Goal: Task Accomplishment & Management: Manage account settings

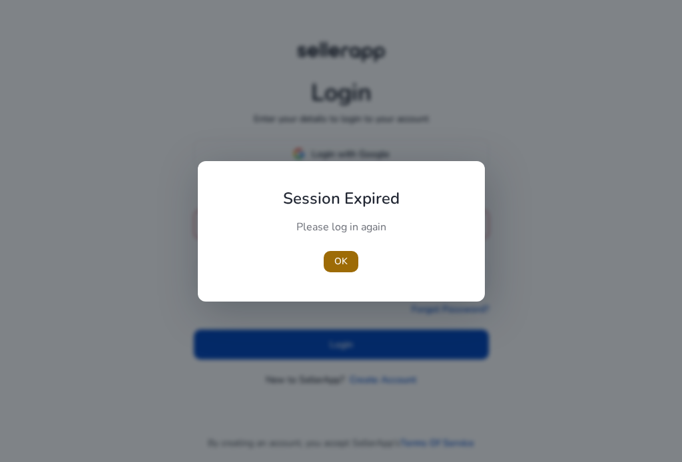
type input "**********"
click at [335, 264] on span "OK" at bounding box center [340, 261] width 13 height 14
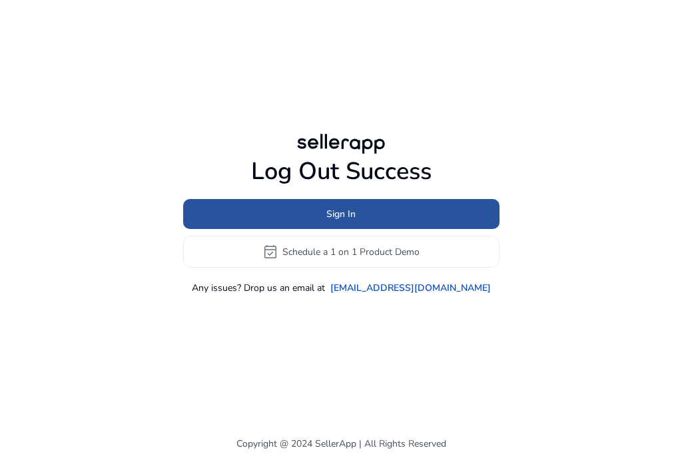
click at [338, 214] on span "Sign In" at bounding box center [340, 214] width 29 height 14
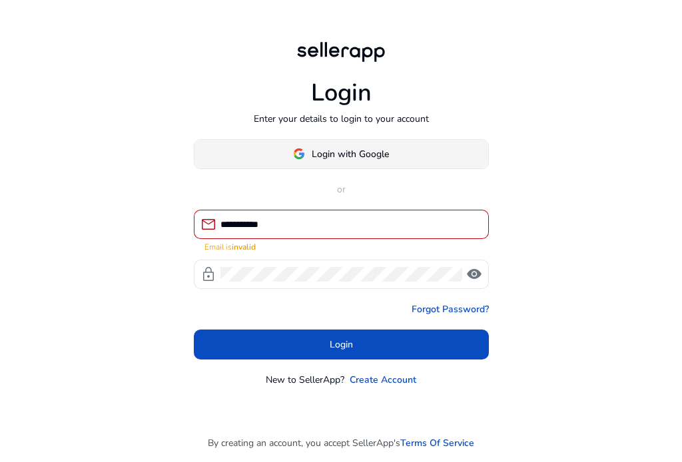
click at [333, 150] on span "Login with Google" at bounding box center [350, 154] width 77 height 14
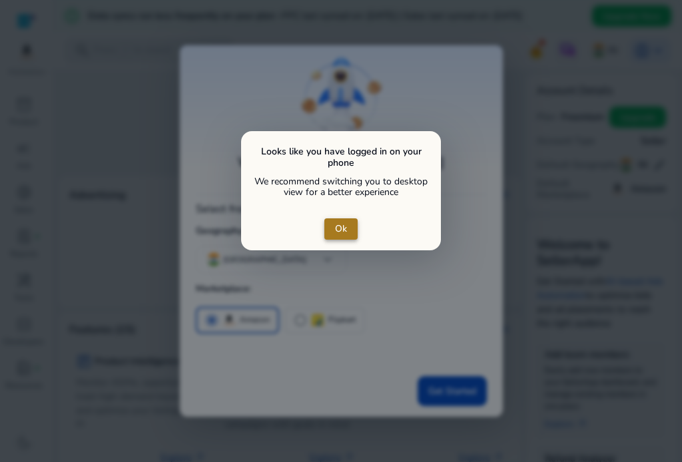
click at [341, 229] on span "Ok" at bounding box center [341, 229] width 12 height 14
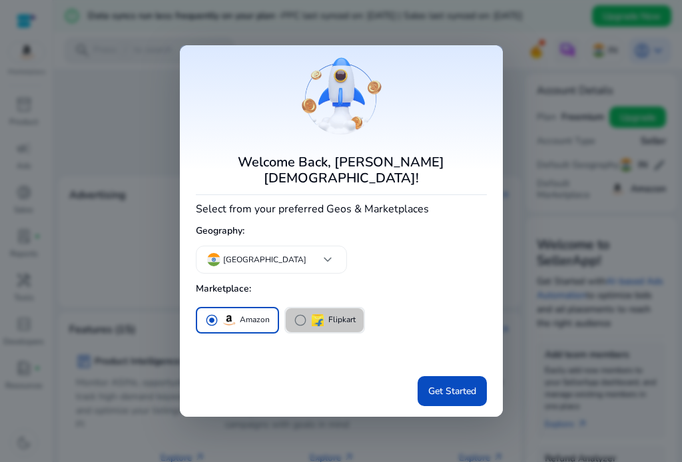
click at [298, 314] on span "radio_button_unchecked" at bounding box center [300, 320] width 13 height 13
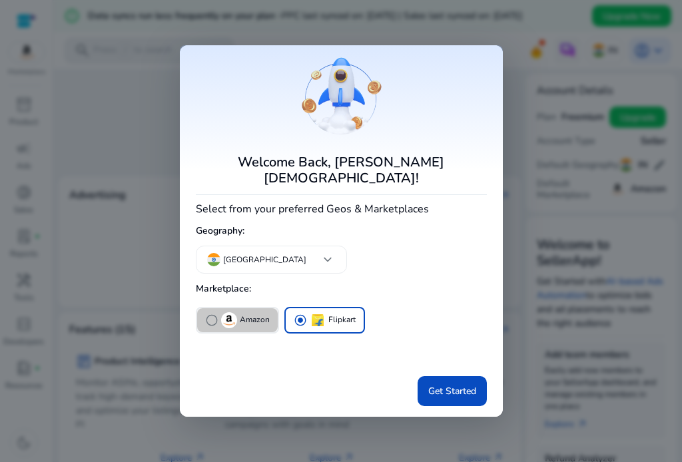
click at [210, 314] on span "radio_button_unchecked" at bounding box center [211, 320] width 13 height 13
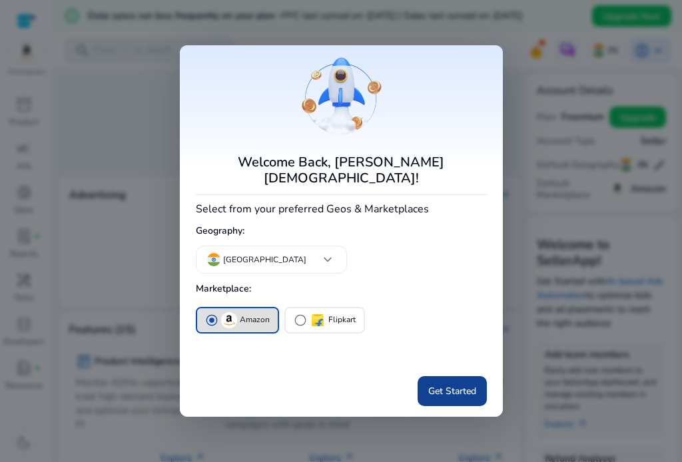
click at [439, 384] on span "Get Started" at bounding box center [452, 391] width 48 height 14
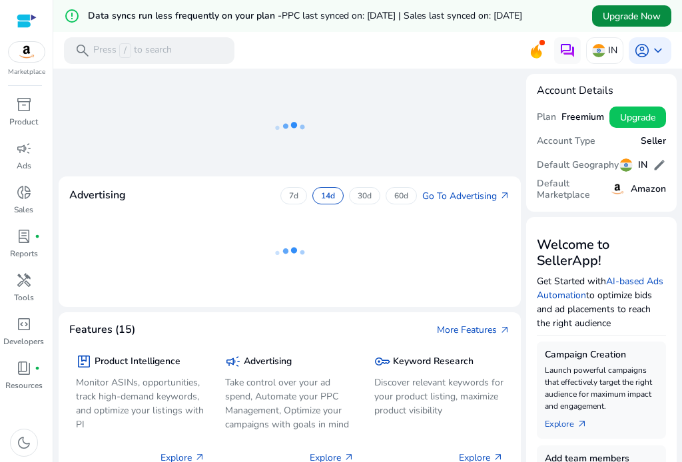
click at [615, 15] on span "Upgrade Now" at bounding box center [632, 16] width 58 height 14
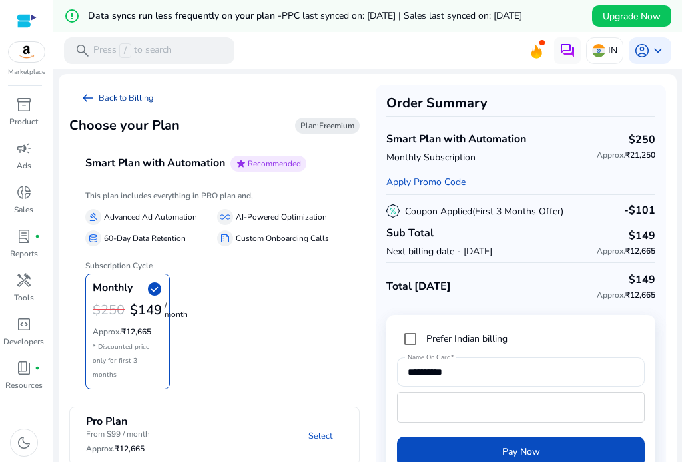
click at [107, 98] on link "arrow_left_alt Back to Billing" at bounding box center [116, 98] width 95 height 27
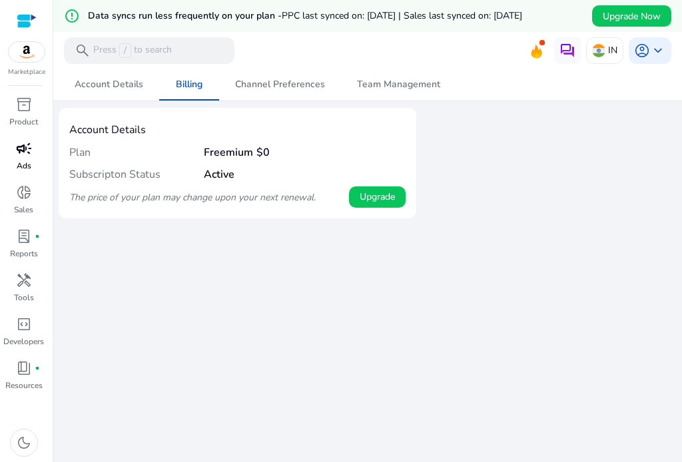
click at [21, 155] on span "campaign" at bounding box center [24, 148] width 16 height 16
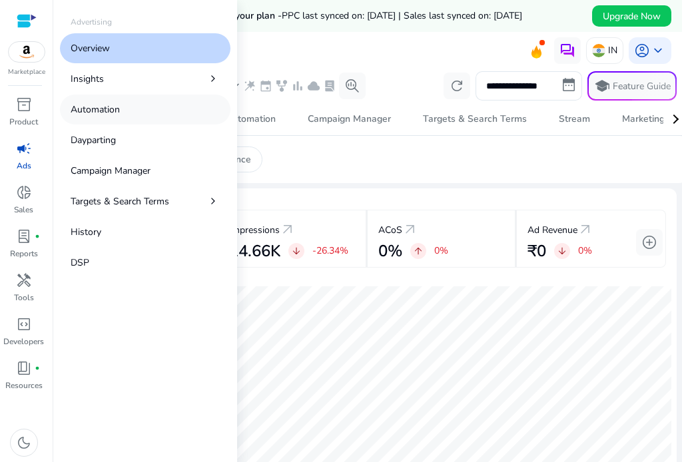
click at [83, 107] on p "Automation" at bounding box center [95, 110] width 49 height 14
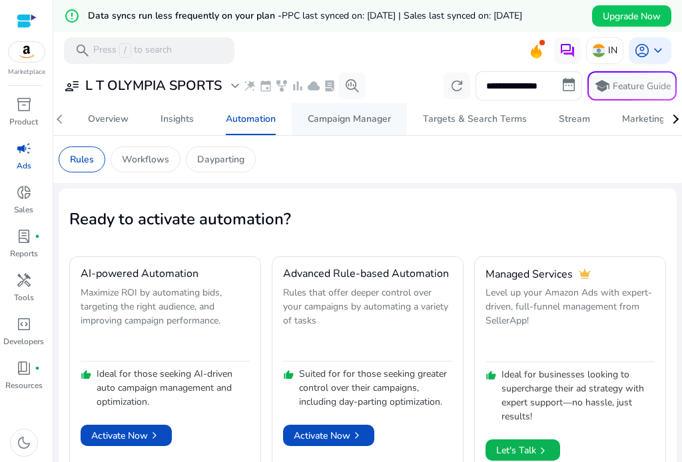
click at [333, 121] on div "Campaign Manager" at bounding box center [349, 119] width 83 height 9
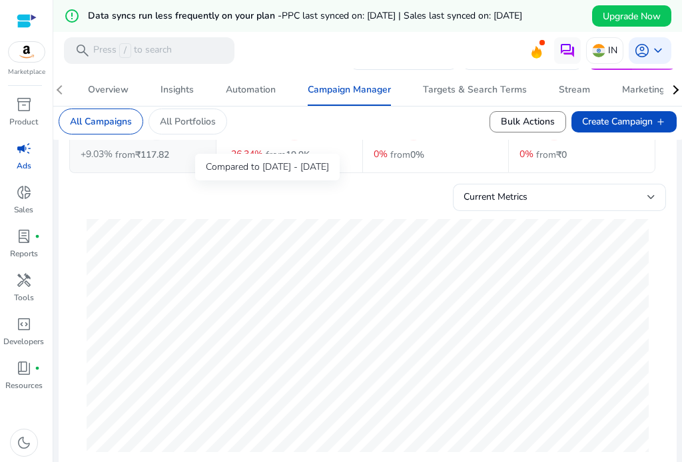
scroll to position [75, 0]
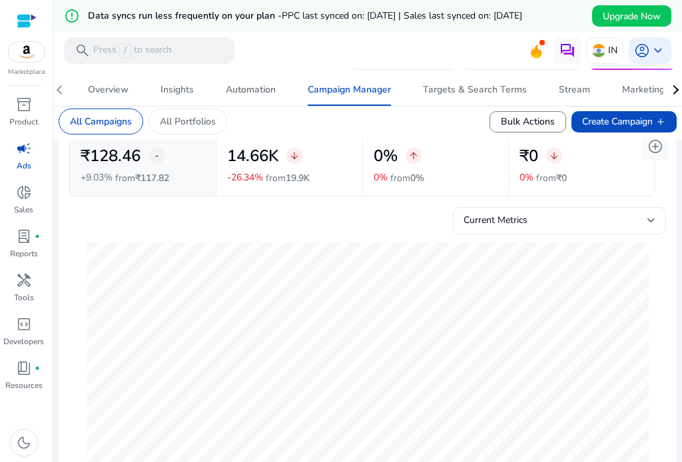
click at [259, 95] on div "Automation" at bounding box center [251, 89] width 50 height 9
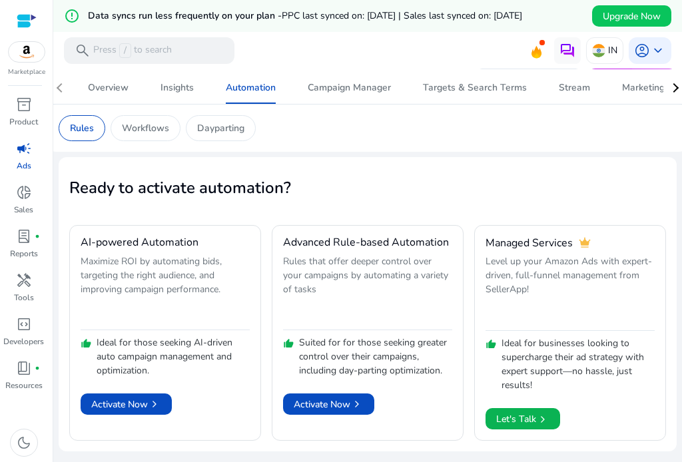
scroll to position [32, 0]
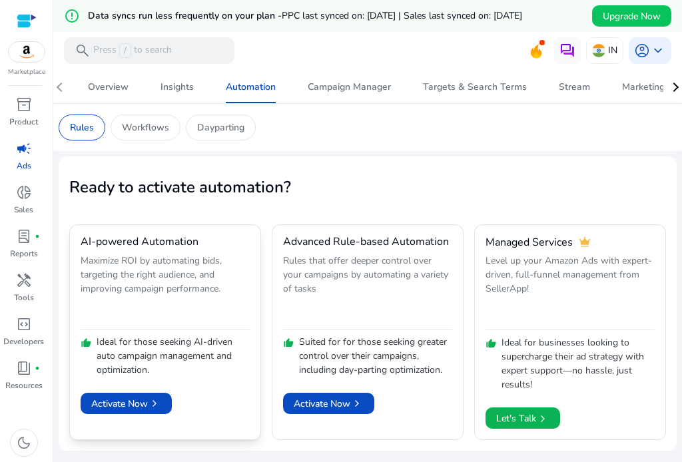
click at [159, 244] on h4 "AI-powered Automation" at bounding box center [140, 242] width 118 height 13
click at [125, 398] on span "Activate Now chevron_right" at bounding box center [126, 404] width 70 height 14
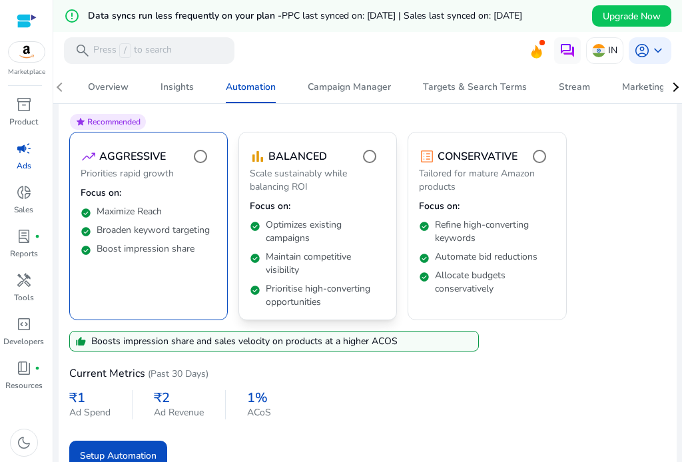
scroll to position [184, 0]
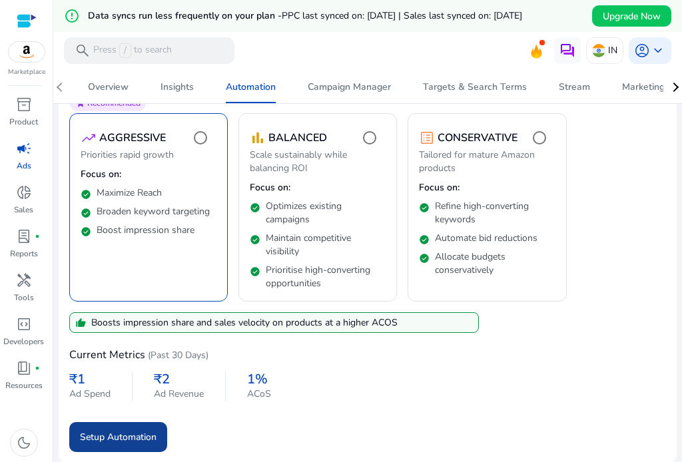
click at [113, 431] on span "Setup Automation" at bounding box center [118, 437] width 77 height 14
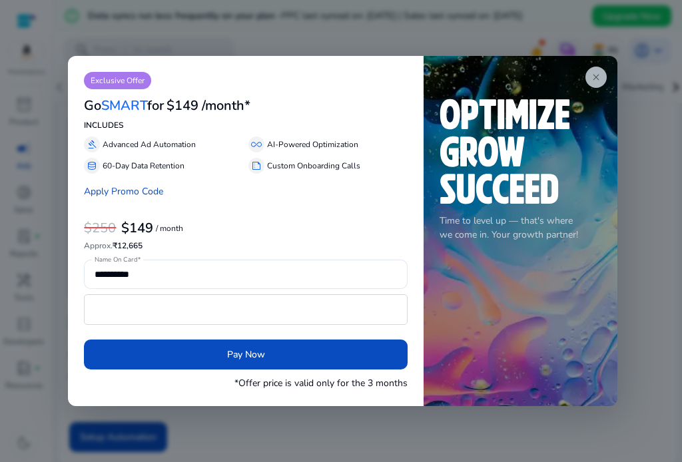
click at [599, 78] on span "close" at bounding box center [596, 77] width 11 height 11
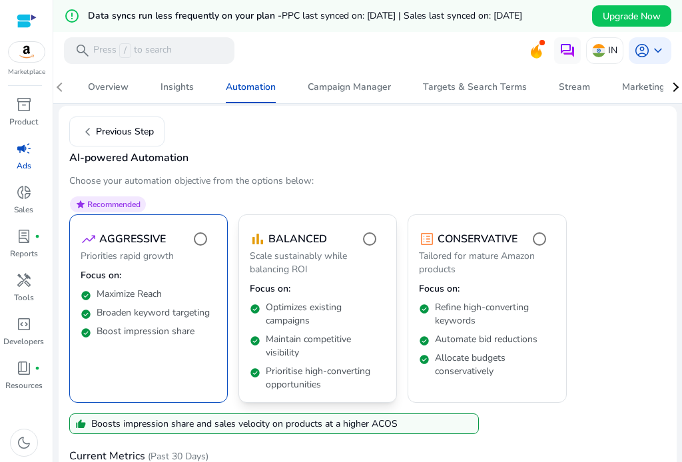
scroll to position [0, 0]
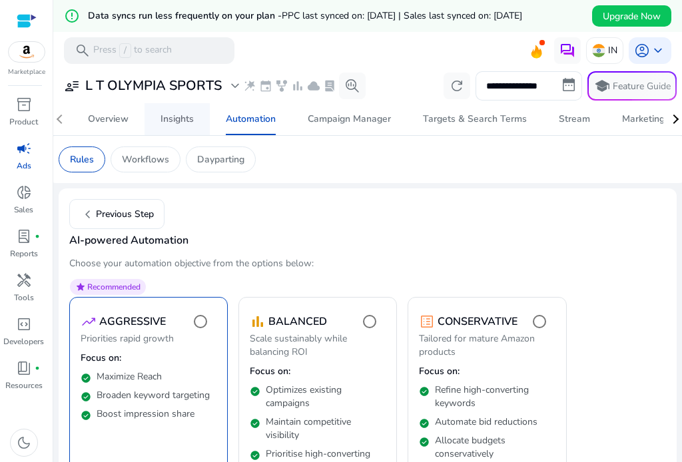
click at [180, 120] on div "Insights" at bounding box center [176, 119] width 33 height 9
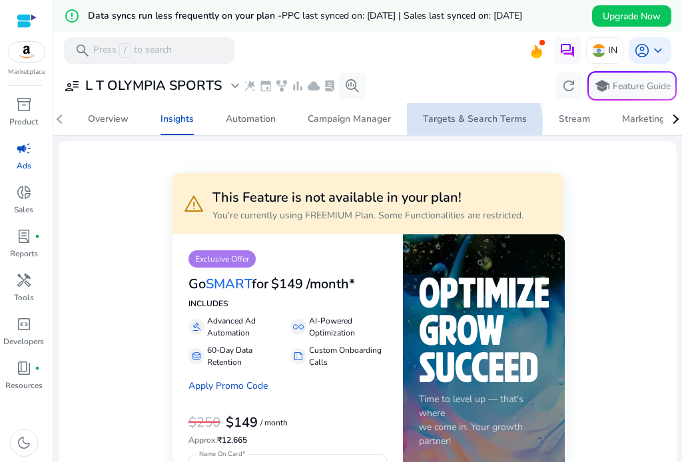
click at [469, 123] on div "Targets & Search Terms" at bounding box center [475, 119] width 104 height 9
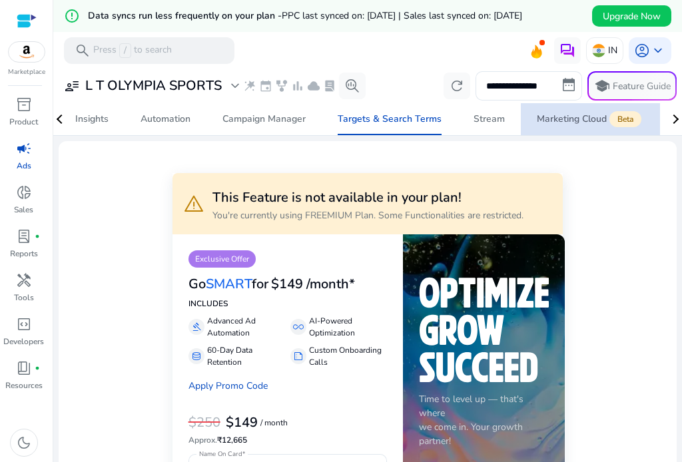
click at [644, 119] on div "Marketing Cloud Beta" at bounding box center [590, 119] width 107 height 11
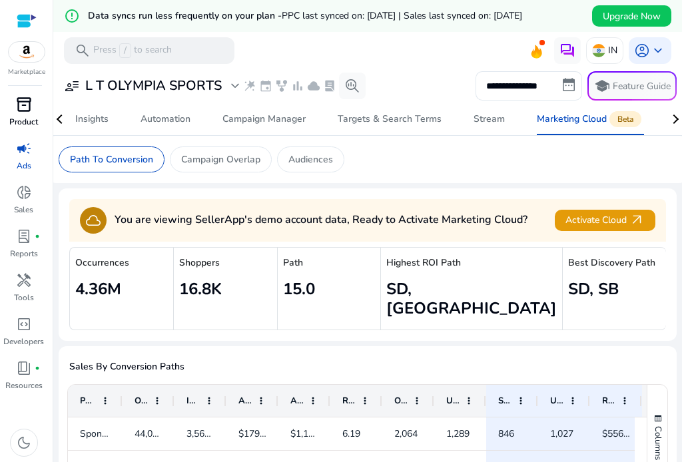
click at [25, 107] on span "inventory_2" at bounding box center [24, 105] width 16 height 16
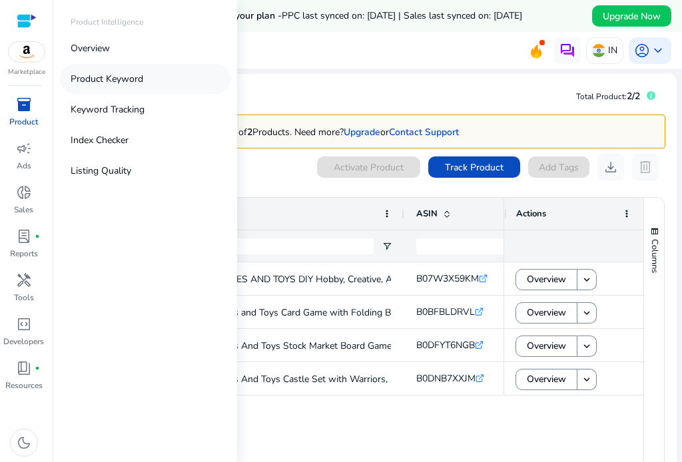
click at [89, 81] on p "Product Keyword" at bounding box center [107, 79] width 73 height 14
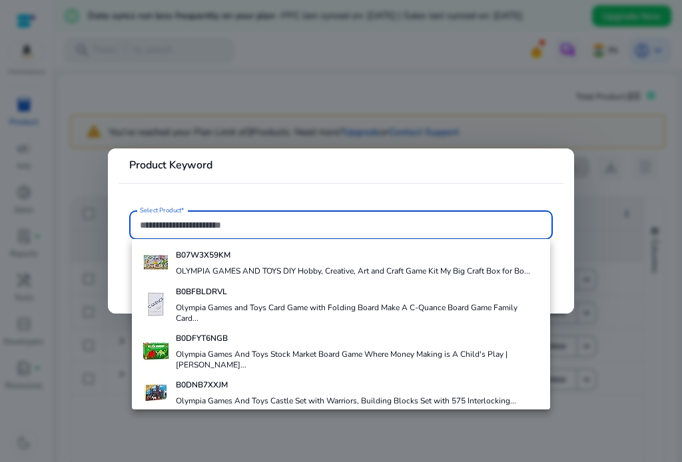
click at [629, 222] on div at bounding box center [341, 231] width 682 height 462
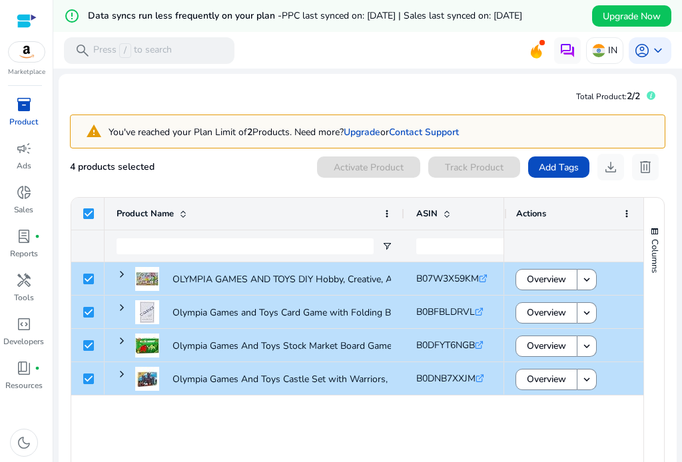
click at [328, 224] on div "Product Name" at bounding box center [247, 213] width 261 height 25
click at [557, 166] on span "Add Tags" at bounding box center [559, 167] width 40 height 14
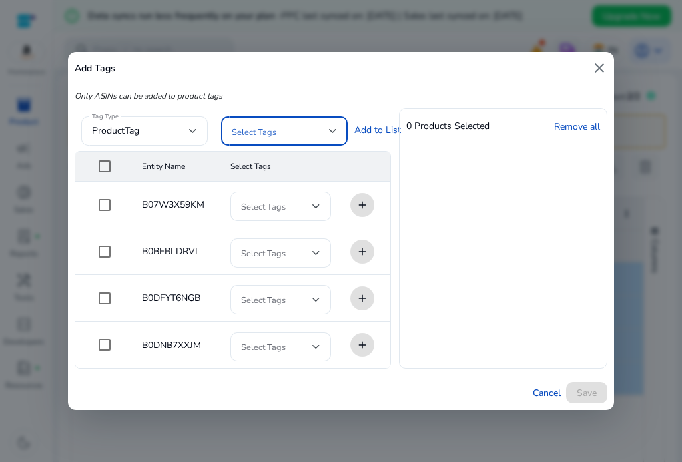
click at [285, 131] on span at bounding box center [280, 131] width 97 height 15
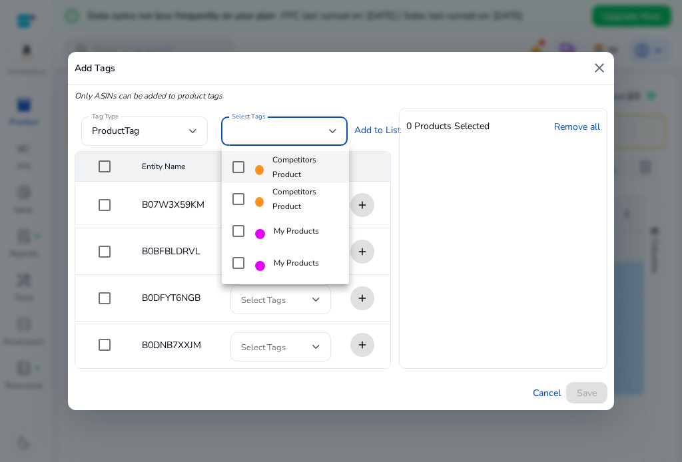
click at [240, 166] on mat-pseudo-checkbox at bounding box center [238, 167] width 12 height 12
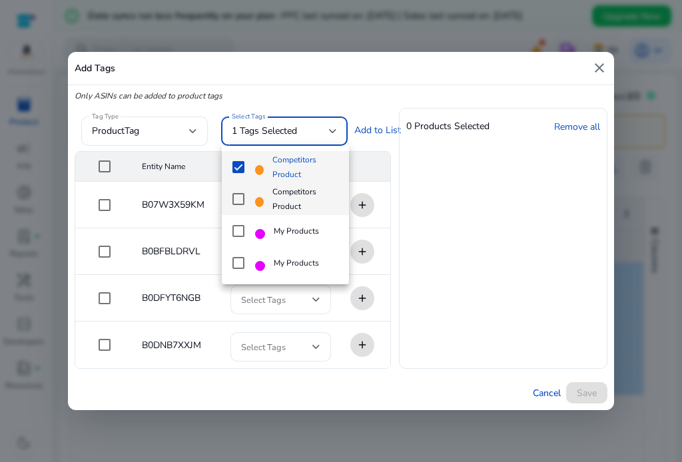
click at [236, 202] on mat-pseudo-checkbox at bounding box center [238, 199] width 12 height 12
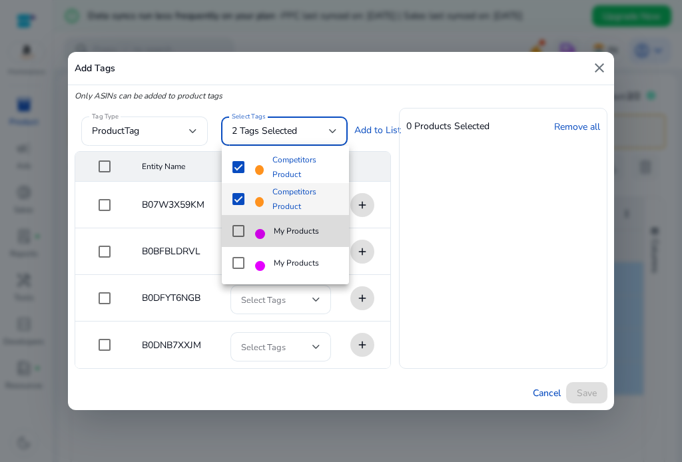
click at [236, 232] on mat-pseudo-checkbox at bounding box center [238, 231] width 12 height 12
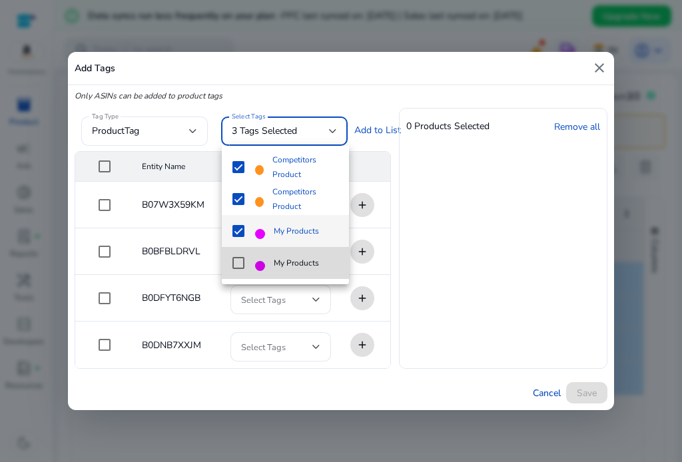
click at [240, 266] on mat-pseudo-checkbox at bounding box center [238, 263] width 12 height 12
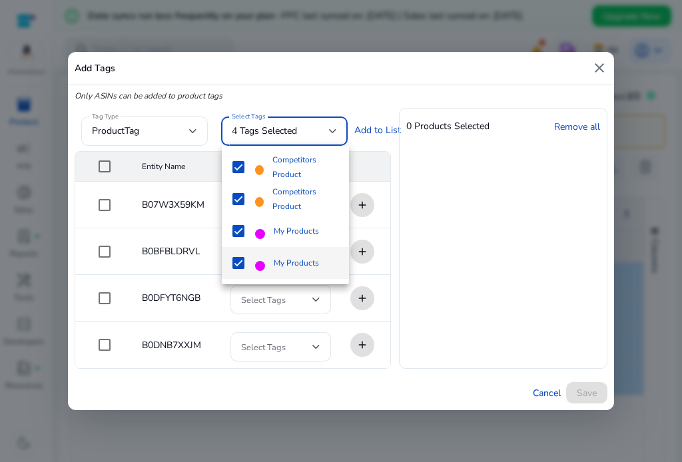
click at [245, 89] on div at bounding box center [341, 231] width 682 height 462
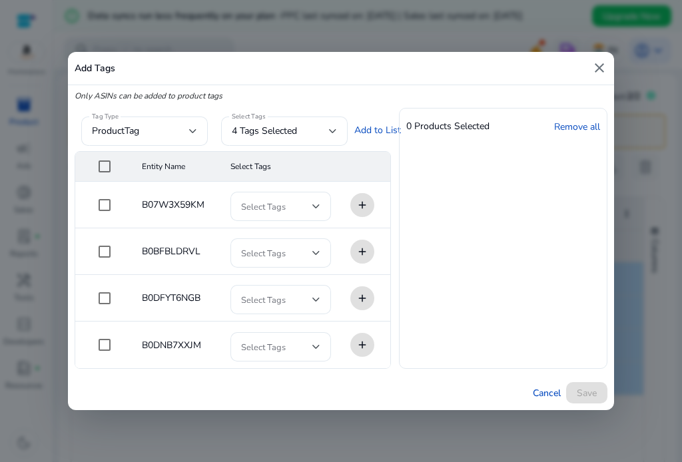
click at [600, 64] on mat-icon "close" at bounding box center [599, 68] width 16 height 16
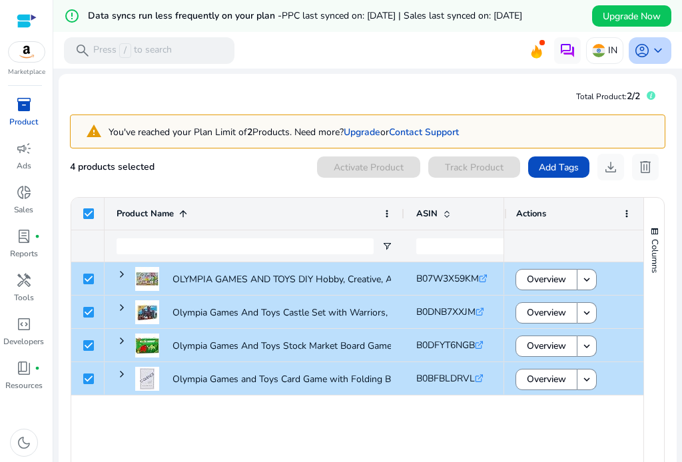
click at [650, 49] on span "keyboard_arrow_down" at bounding box center [658, 51] width 16 height 16
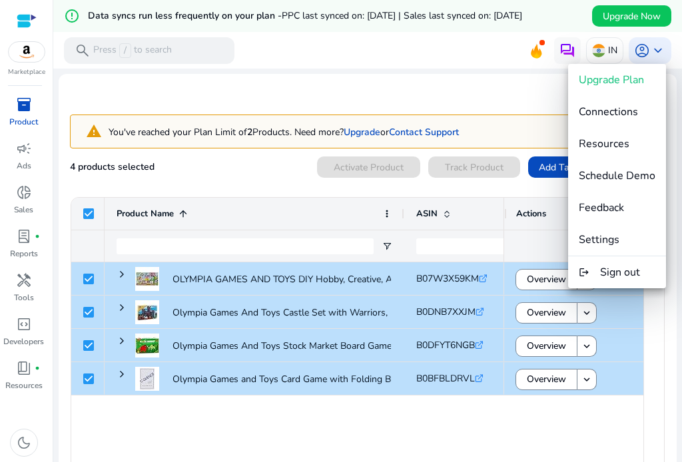
click at [32, 58] on div at bounding box center [341, 231] width 682 height 462
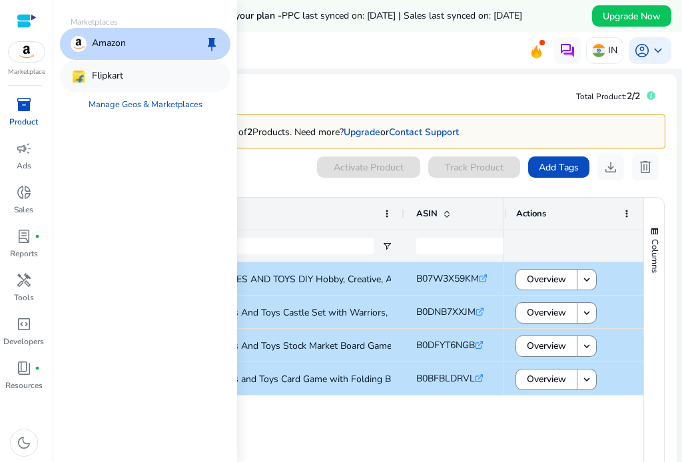
click at [111, 81] on p "Flipkart" at bounding box center [107, 77] width 31 height 16
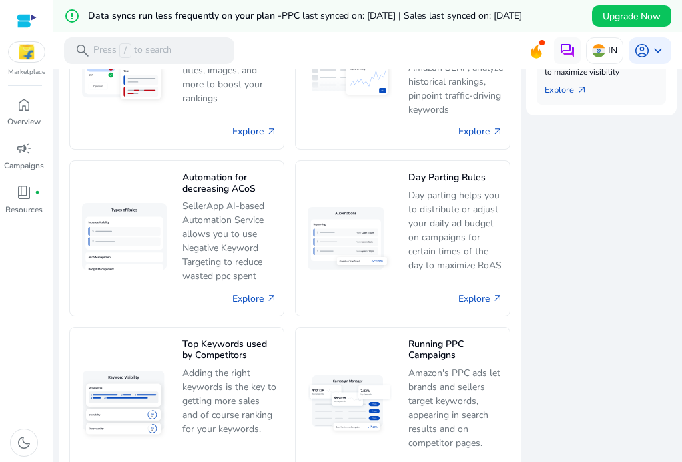
scroll to position [475, 0]
